Goal: Transaction & Acquisition: Purchase product/service

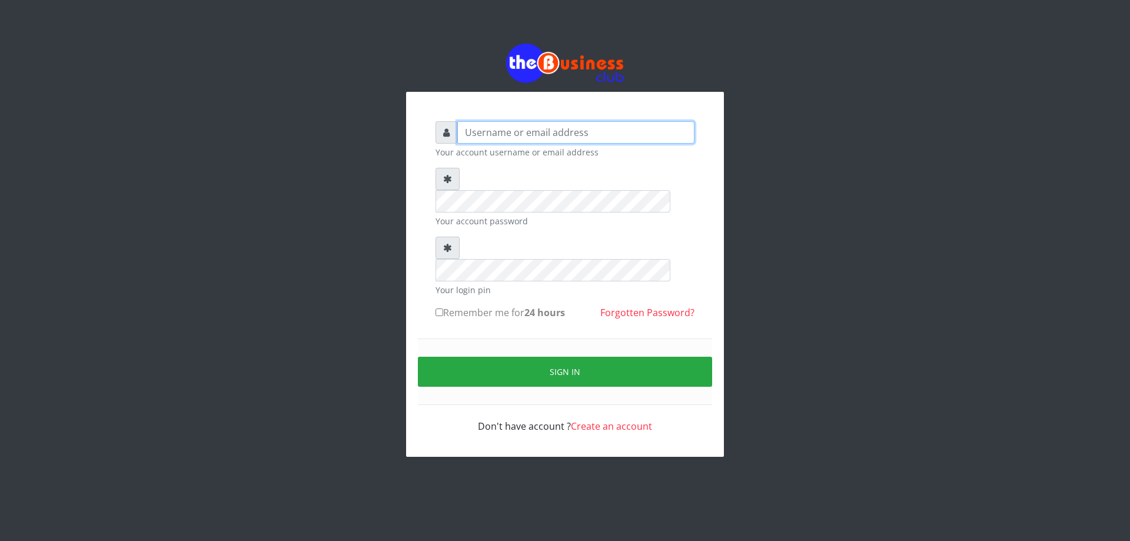
type input "DIACLEF"
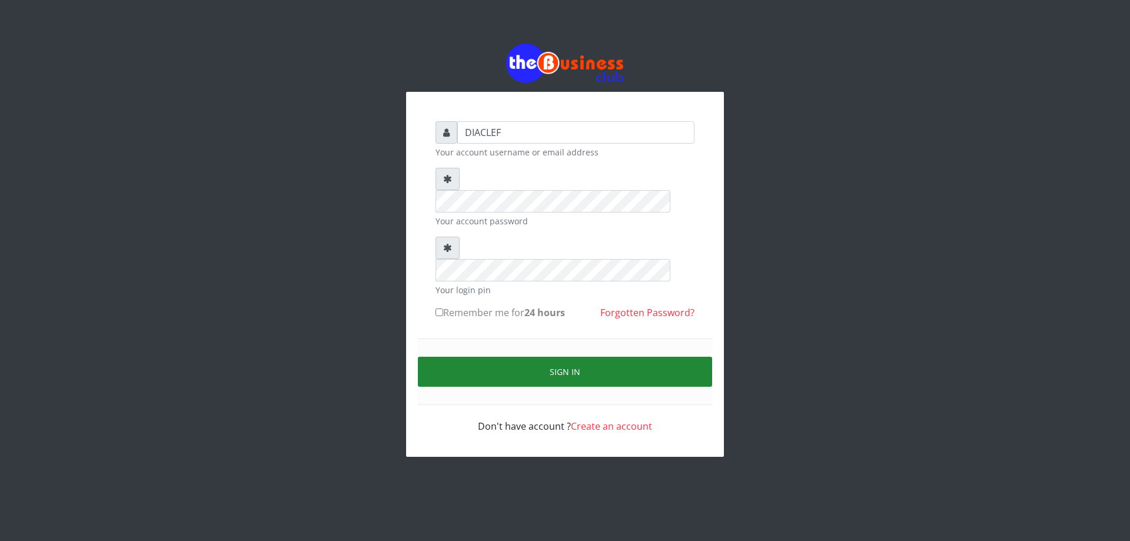
click at [570, 357] on button "Sign in" at bounding box center [565, 372] width 294 height 30
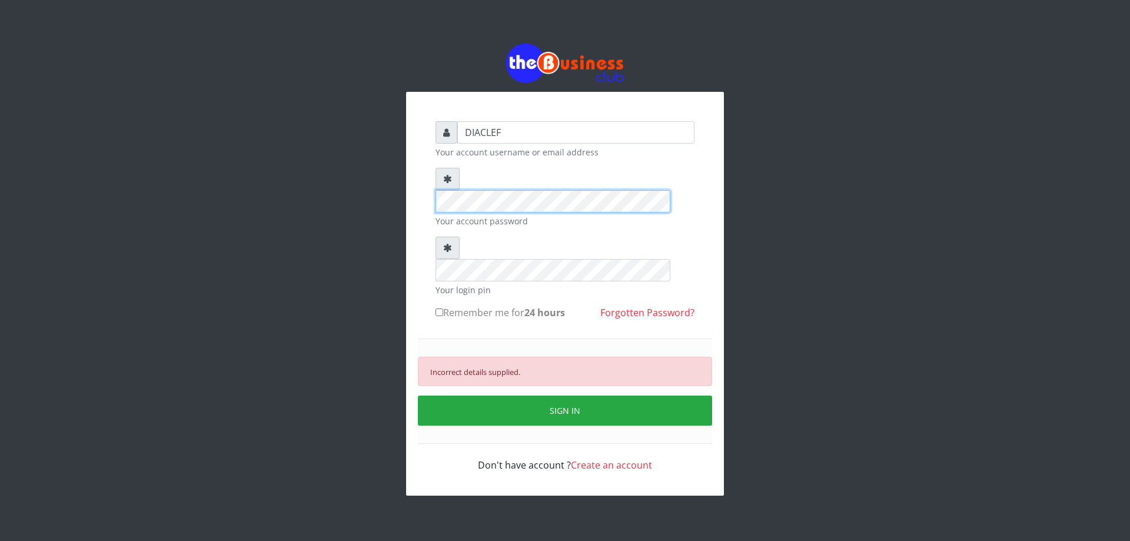
click at [206, 118] on div "DIACLEF Your account username or email address Your account password Your login…" at bounding box center [565, 269] width 1130 height 539
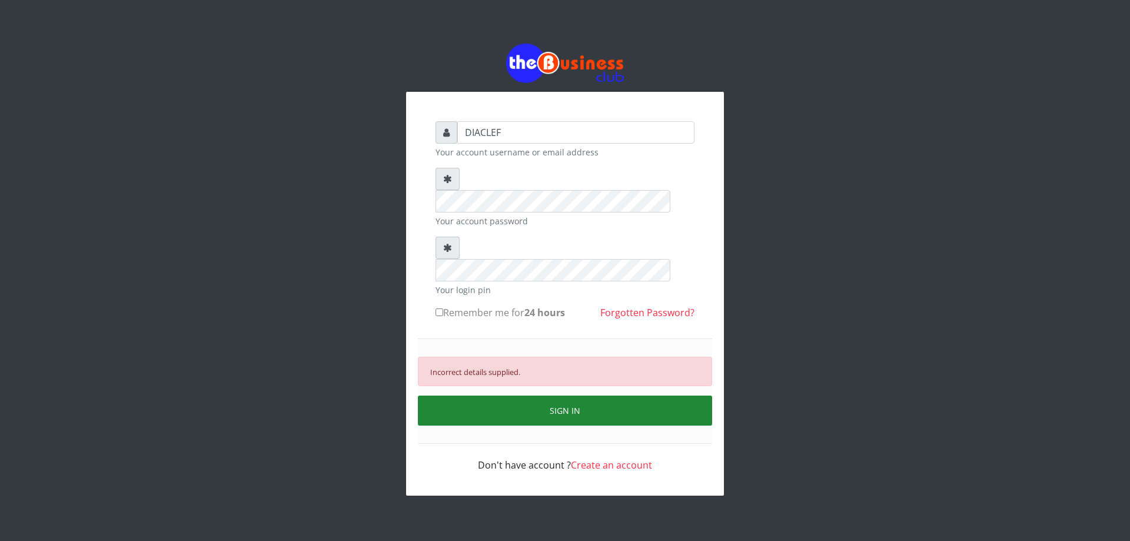
click at [593, 396] on button "SIGN IN" at bounding box center [565, 411] width 294 height 30
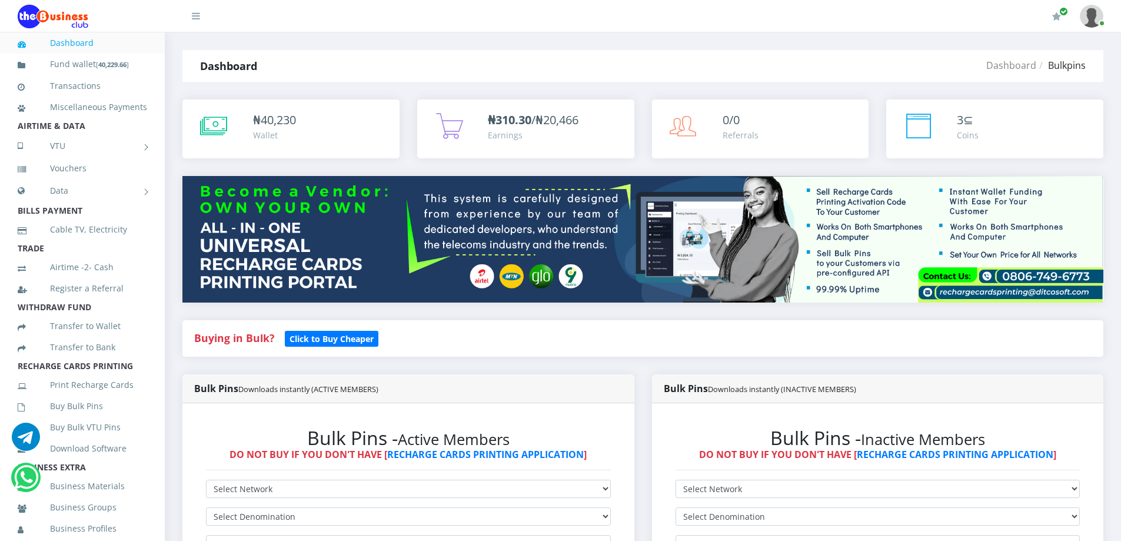
scroll to position [473, 0]
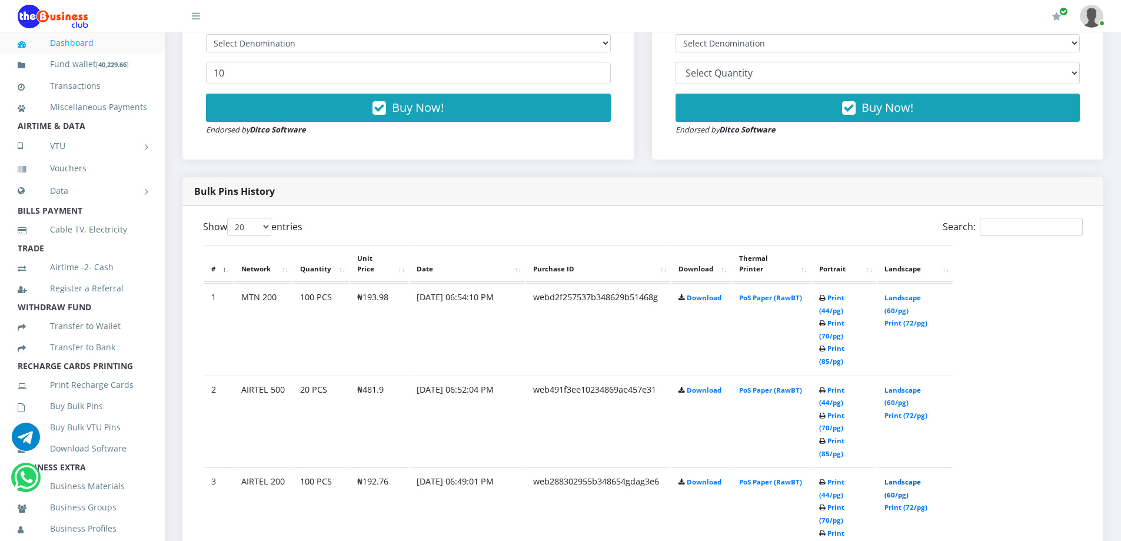
click at [901, 477] on link "Landscape (60/pg)" at bounding box center [903, 488] width 36 height 22
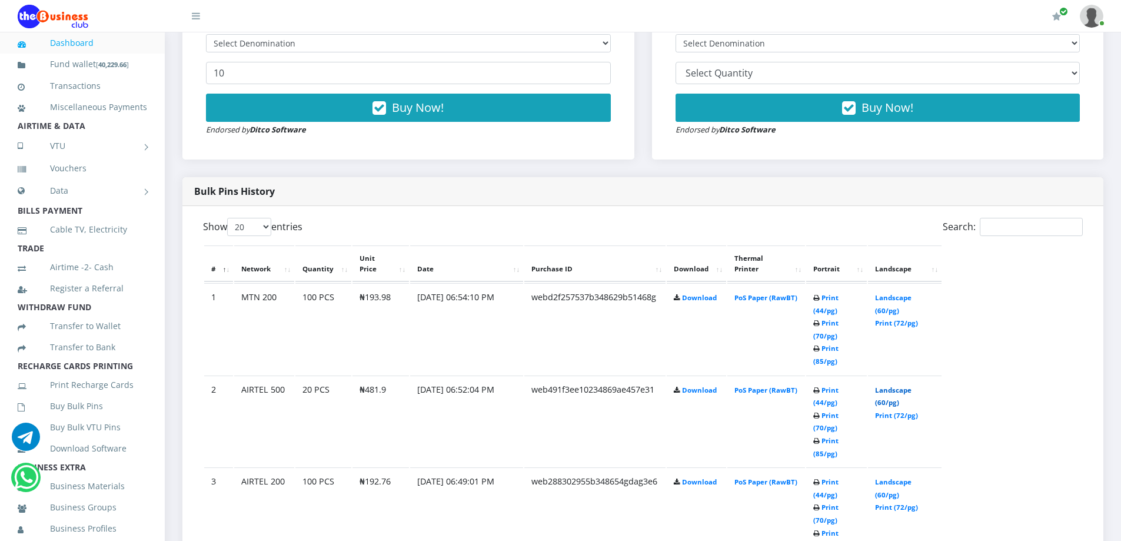
click at [893, 390] on link "Landscape (60/pg)" at bounding box center [893, 397] width 36 height 22
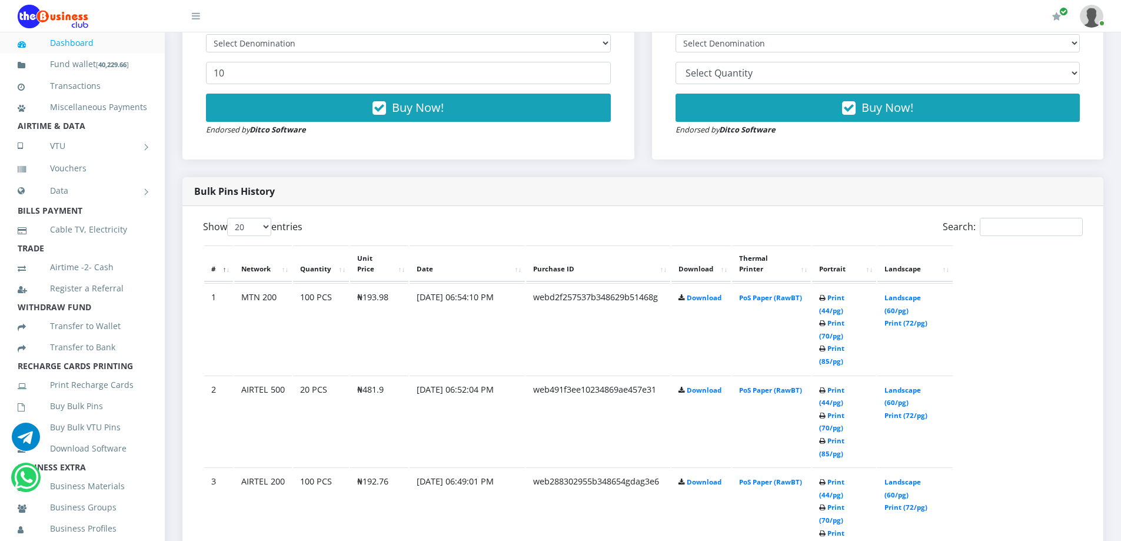
click at [177, 66] on div "Bulk Pins Downloads instantly (ACTIVE MEMBERS) Bulk Pins - Active Members DO NO…" at bounding box center [409, 39] width 470 height 277
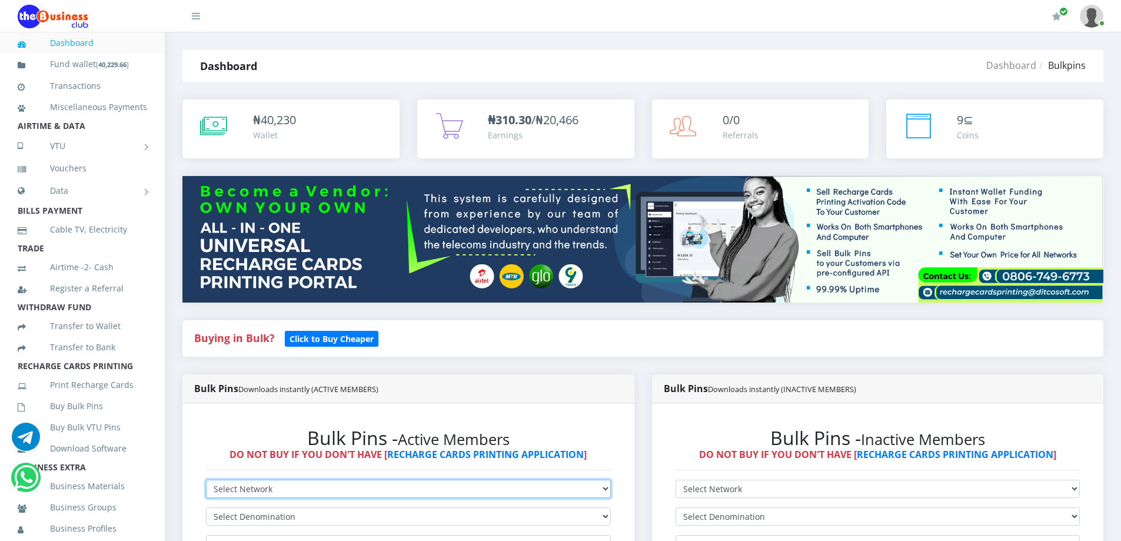
click at [365, 486] on select "Select Network MTN Globacom 9Mobile Airtel" at bounding box center [408, 489] width 405 height 18
click at [334, 495] on select "Select Network MTN Globacom 9Mobile Airtel" at bounding box center [408, 489] width 405 height 18
click at [277, 489] on select "Select Network MTN Globacom 9Mobile Airtel" at bounding box center [408, 489] width 405 height 18
select select "MTN"
click at [206, 480] on select "Select Network MTN Globacom 9Mobile Airtel" at bounding box center [408, 489] width 405 height 18
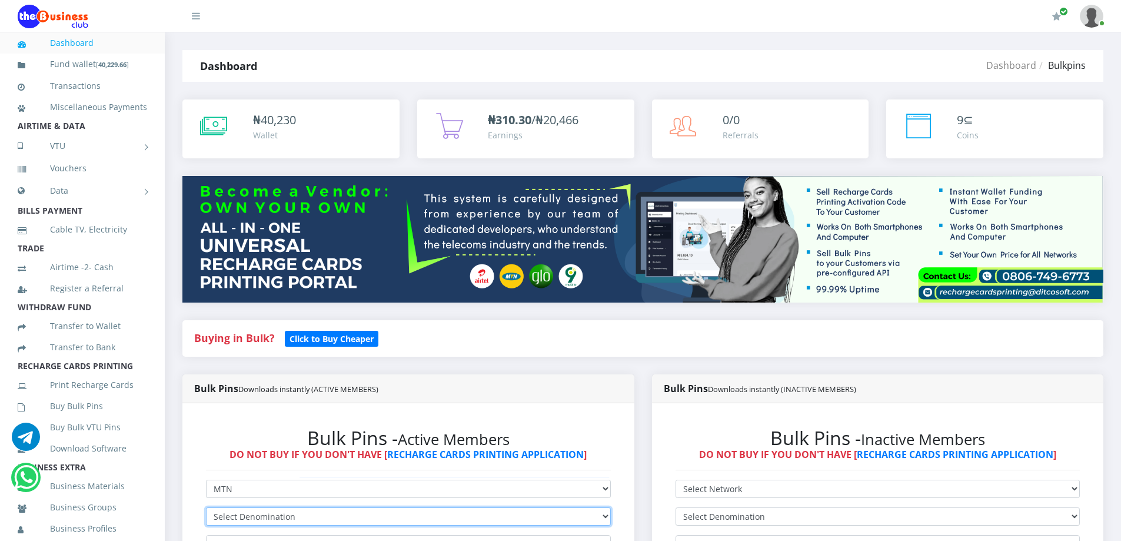
click at [237, 518] on select "Select Denomination MTN NGN100 - ₦96.99 MTN NGN200 - ₦193.98 MTN NGN400 - ₦387.…" at bounding box center [408, 516] width 405 height 18
click at [206, 507] on select "Select Denomination MTN NGN100 - ₦96.99 MTN NGN200 - ₦193.98 MTN NGN400 - ₦387.…" at bounding box center [408, 516] width 405 height 18
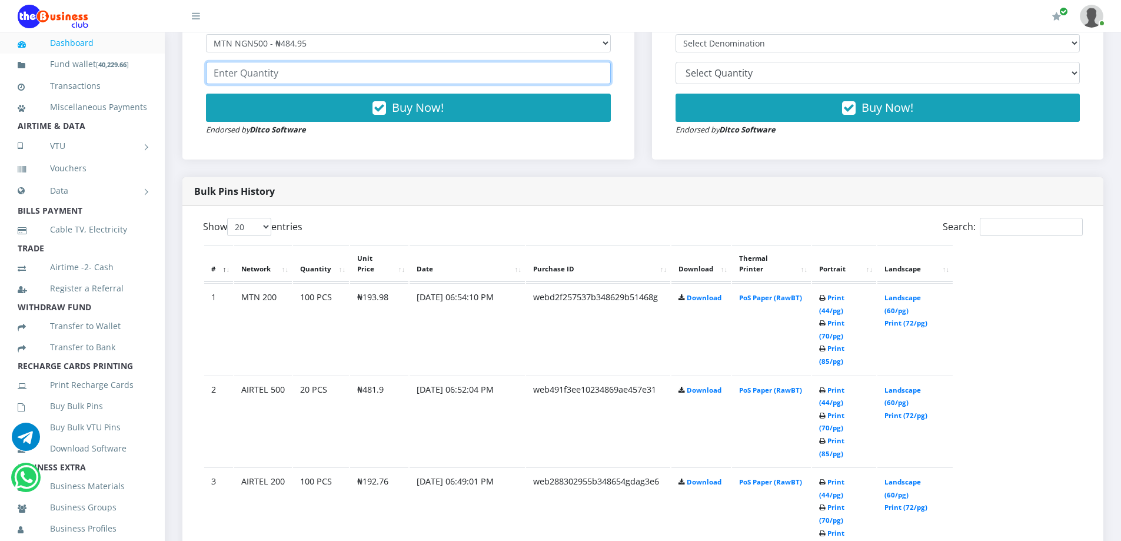
click at [279, 69] on input "number" at bounding box center [408, 73] width 405 height 22
click at [278, 44] on select "Select Denomination MTN NGN100 - ₦96.99 MTN NGN200 - ₦193.98 MTN NGN400 - ₦387.…" at bounding box center [408, 43] width 405 height 18
click at [206, 34] on select "Select Denomination MTN NGN100 - ₦96.99 MTN NGN200 - ₦193.98 MTN NGN400 - ₦387.…" at bounding box center [408, 43] width 405 height 18
click at [248, 71] on input "number" at bounding box center [408, 73] width 405 height 22
click at [294, 43] on select "Select Denomination MTN NGN100 - ₦96.99 MTN NGN200 - ₦193.98 MTN NGN400 - ₦387.…" at bounding box center [408, 43] width 405 height 18
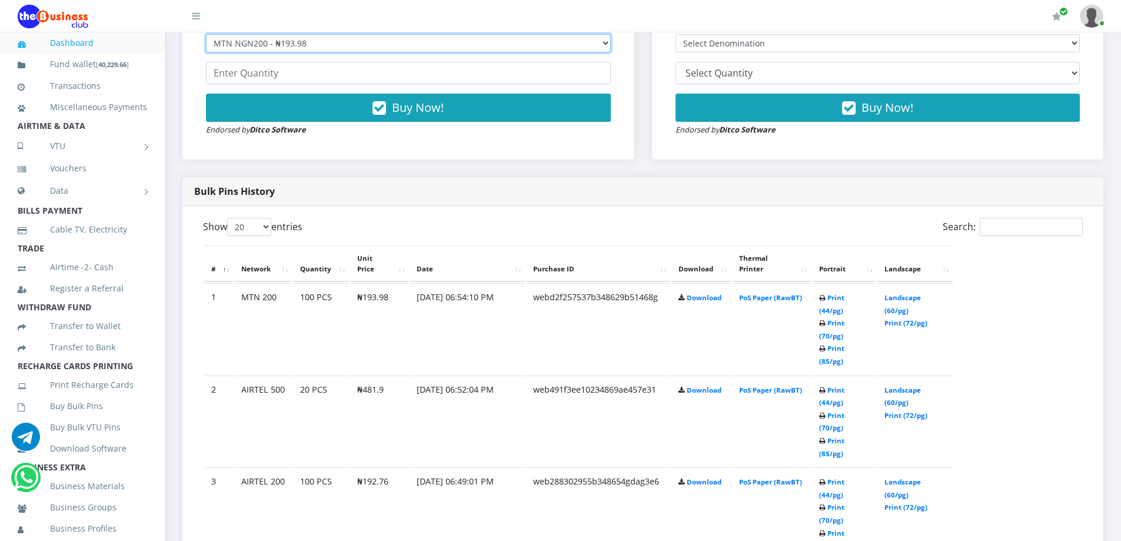
select select "484.95-500"
click at [206, 34] on select "Select Denomination MTN NGN100 - ₦96.99 MTN NGN200 - ₦193.98 MTN NGN400 - ₦387.…" at bounding box center [408, 43] width 405 height 18
click at [263, 71] on input "number" at bounding box center [408, 73] width 405 height 22
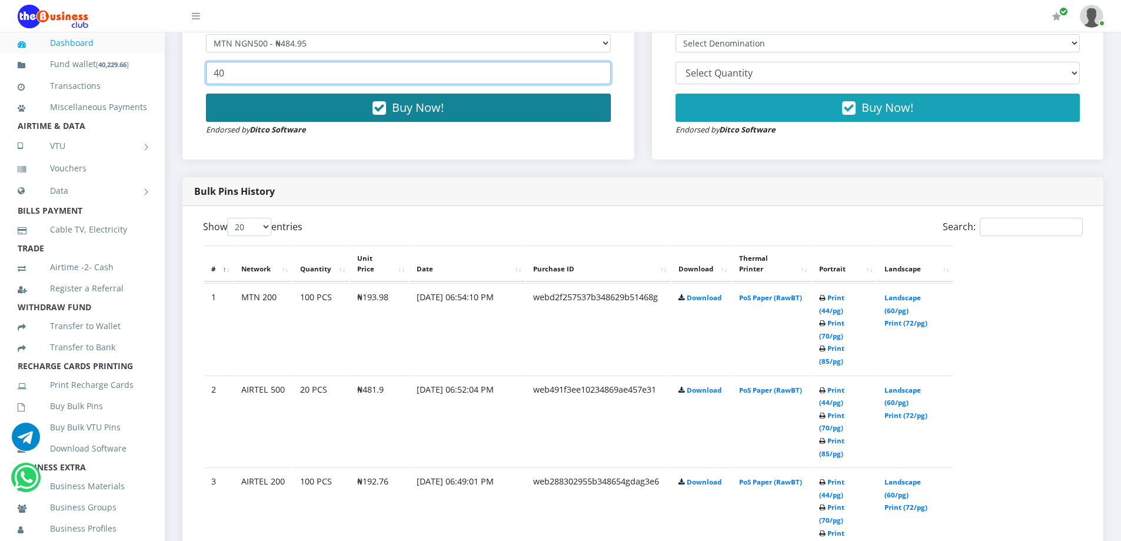
type input "40"
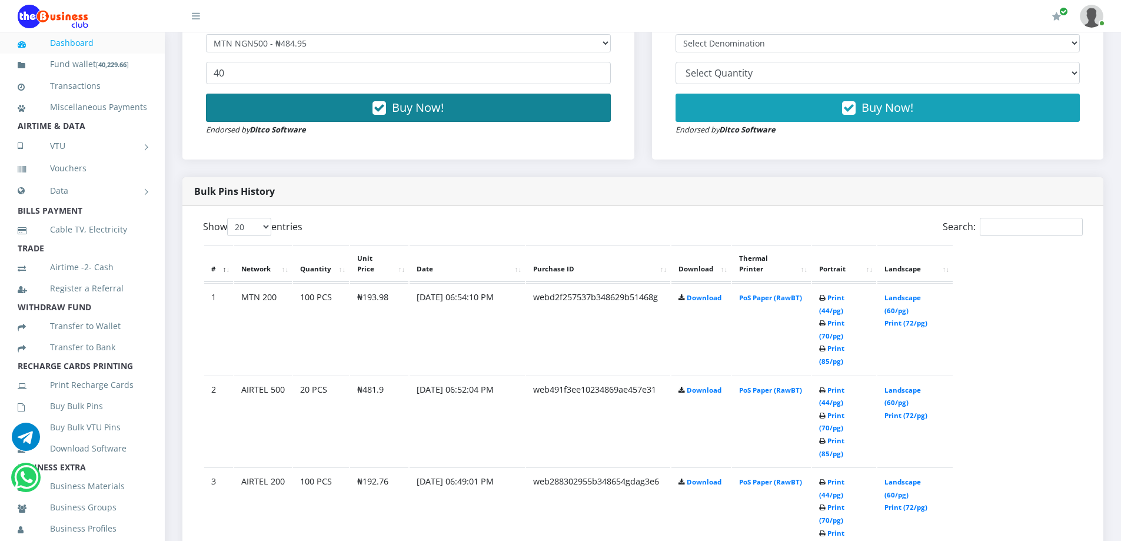
click at [447, 113] on button "Buy Now!" at bounding box center [408, 108] width 405 height 28
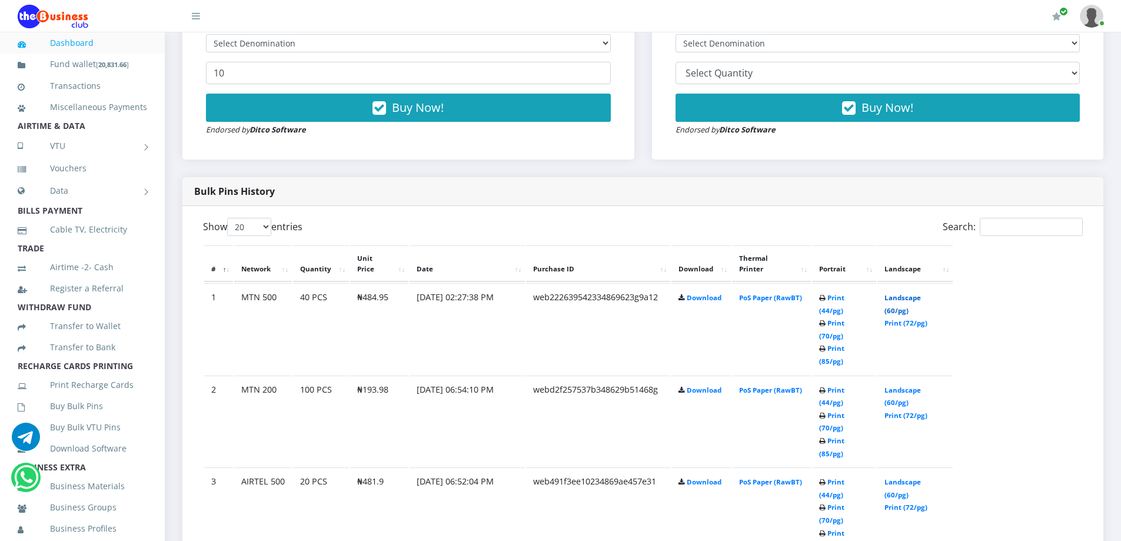
click at [915, 293] on link "Landscape (60/pg)" at bounding box center [903, 304] width 36 height 22
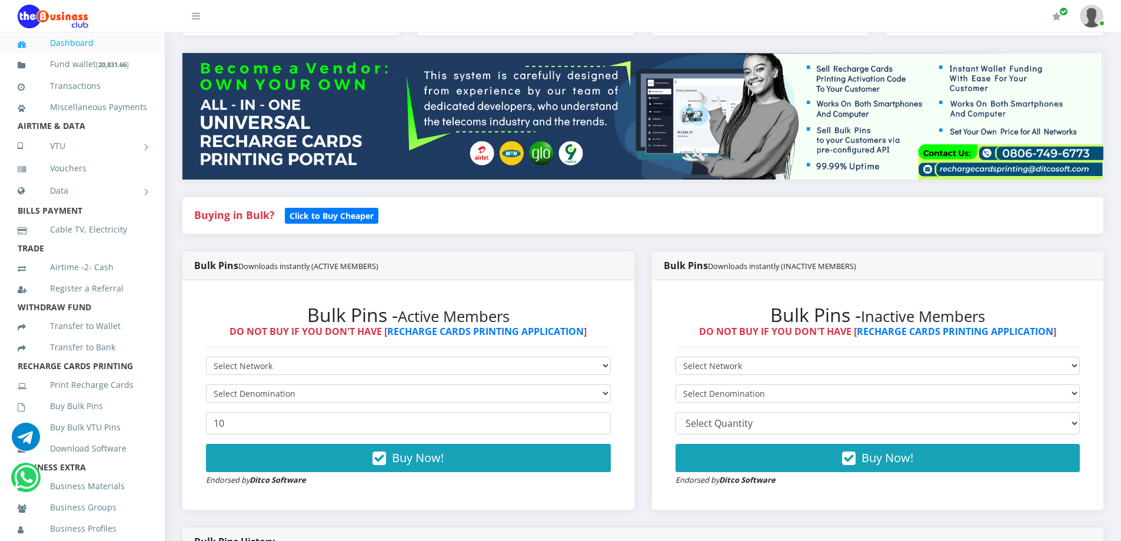
scroll to position [126, 0]
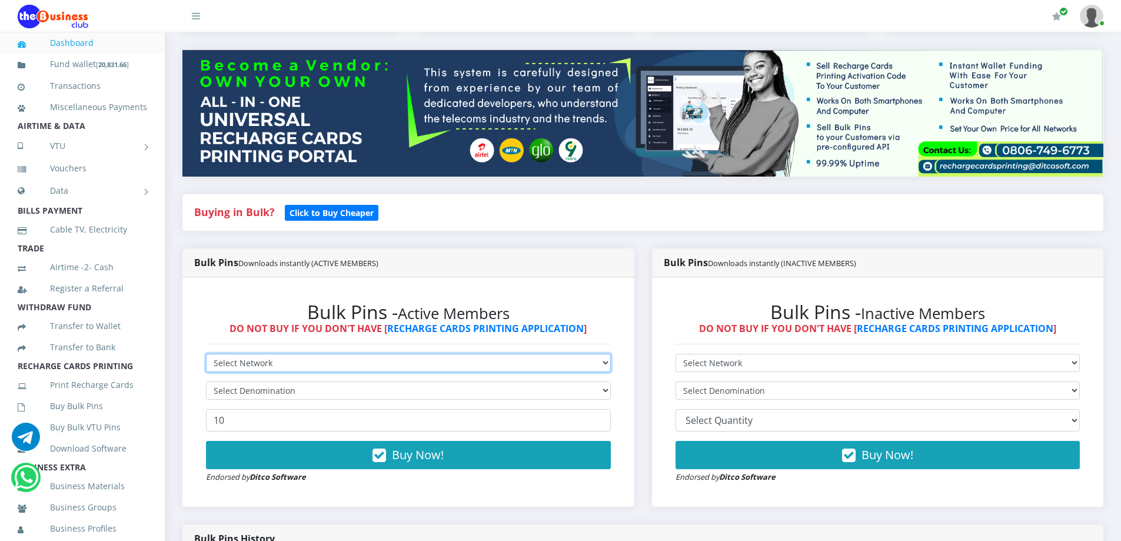
click at [253, 356] on select "Select Network MTN Globacom 9Mobile Airtel" at bounding box center [408, 363] width 405 height 18
select select "MTN"
click at [206, 354] on select "Select Network MTN Globacom 9Mobile Airtel" at bounding box center [408, 363] width 405 height 18
click at [225, 396] on select "Select Denomination MTN NGN100 - ₦96.99 MTN NGN200 - ₦193.98 MTN NGN400 - ₦387.…" at bounding box center [408, 390] width 405 height 18
select select "193.98-200"
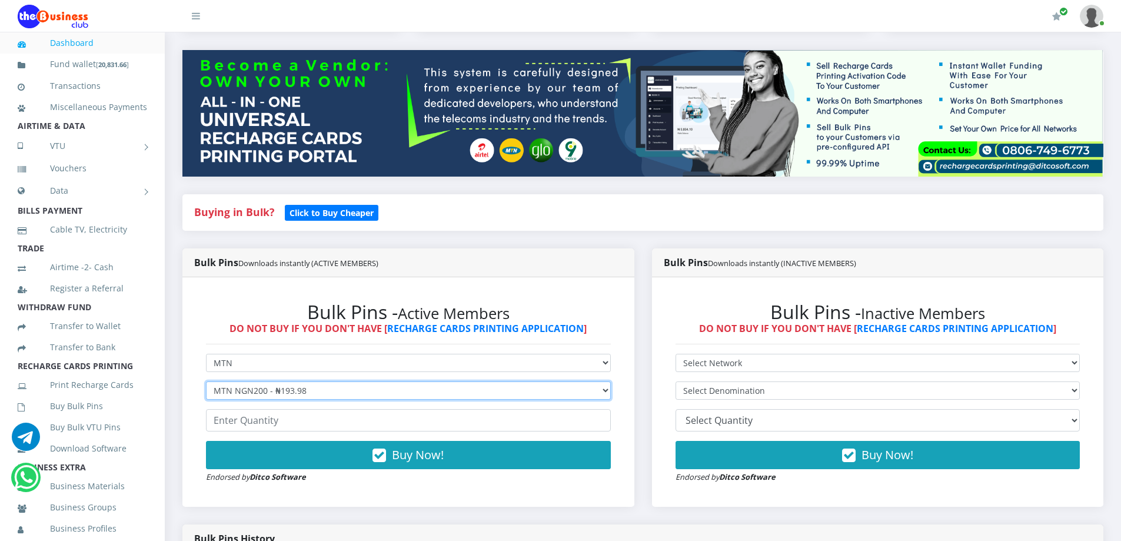
click at [206, 381] on select "Select Denomination MTN NGN100 - ₦96.99 MTN NGN200 - ₦193.98 MTN NGN400 - ₦387.…" at bounding box center [408, 390] width 405 height 18
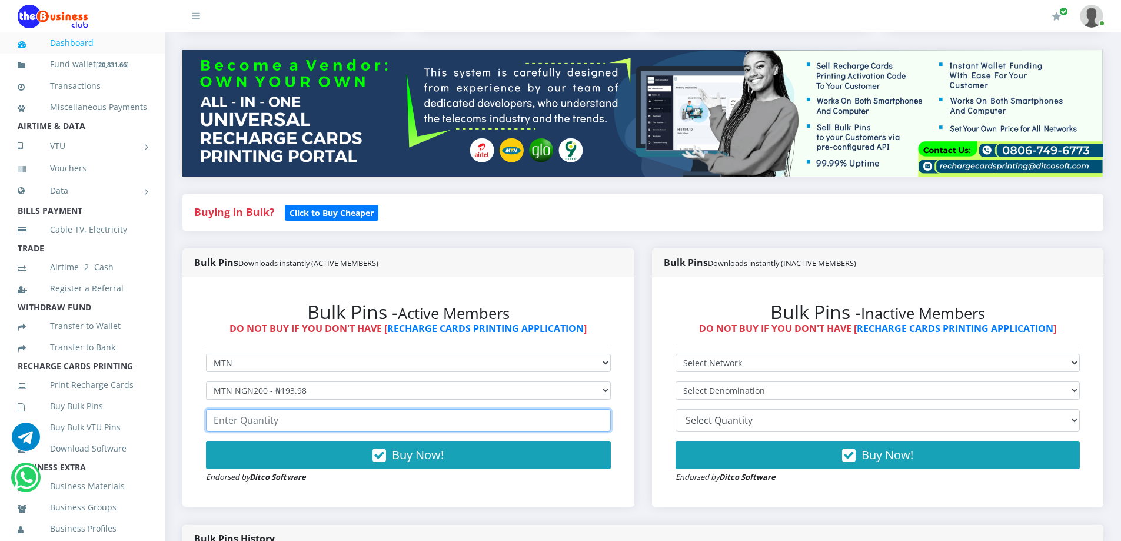
click at [268, 420] on input "number" at bounding box center [408, 420] width 405 height 22
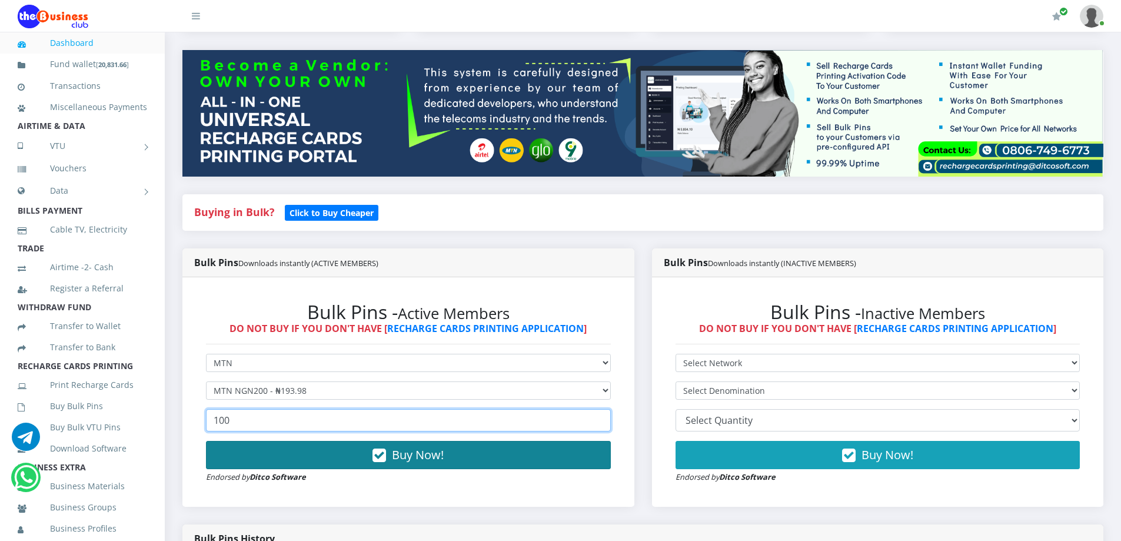
type input "100"
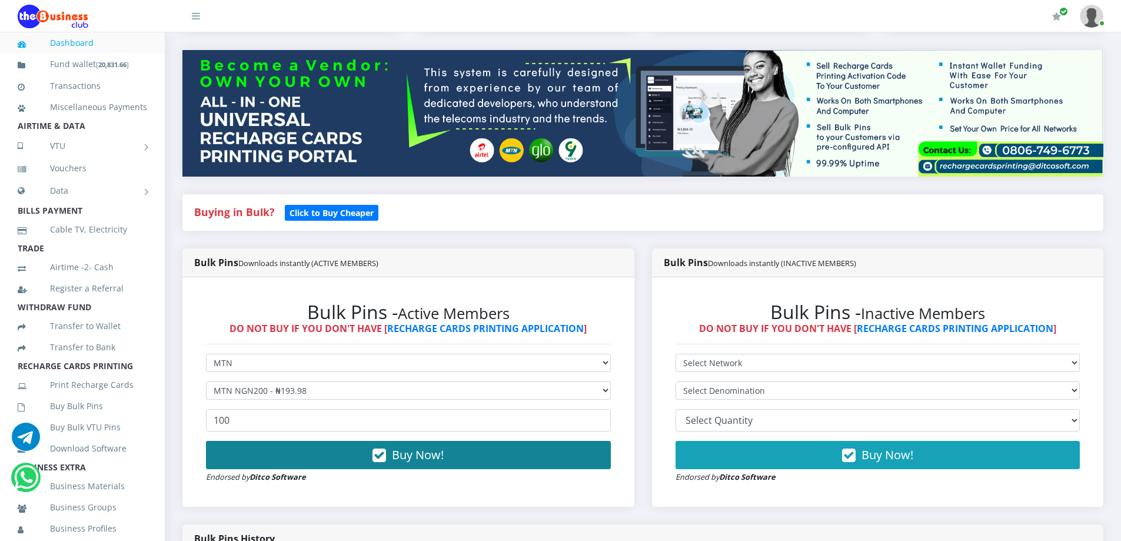
click at [325, 455] on button "Buy Now!" at bounding box center [408, 455] width 405 height 28
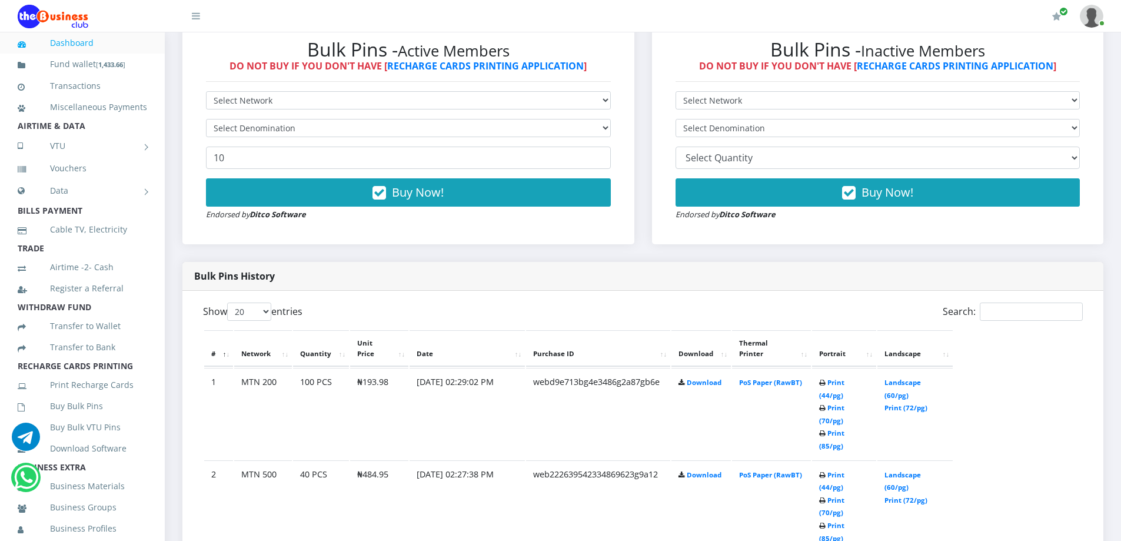
scroll to position [395, 0]
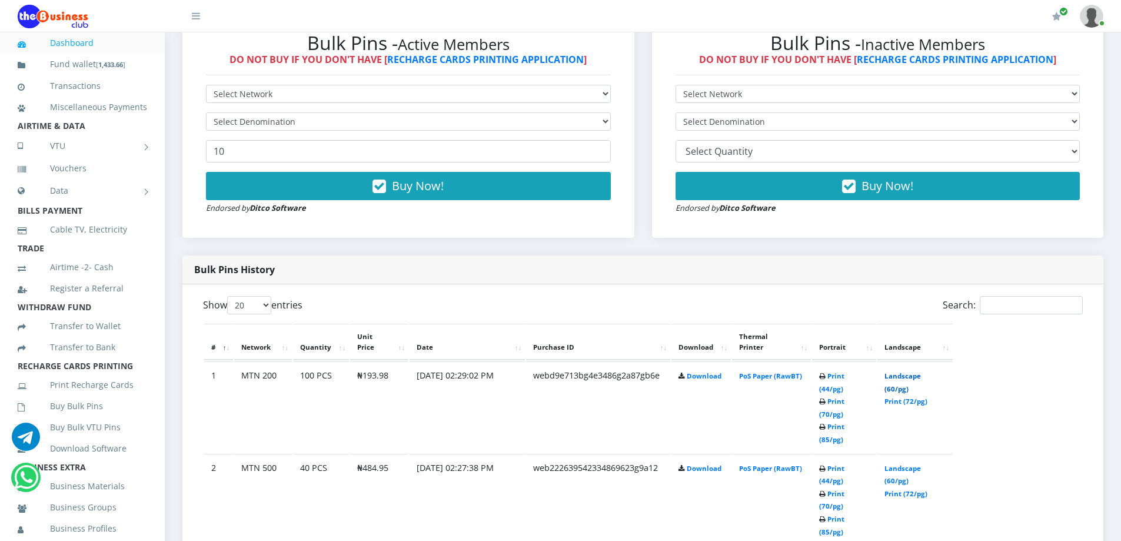
click at [921, 371] on link "Landscape (60/pg)" at bounding box center [903, 382] width 36 height 22
